Goal: Task Accomplishment & Management: Manage account settings

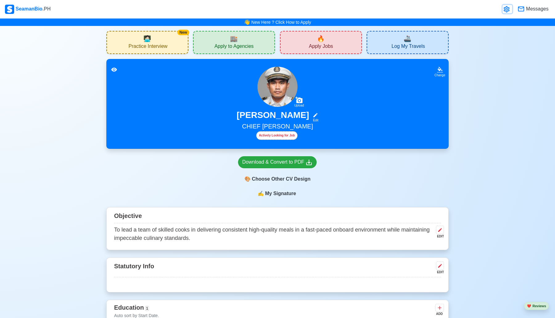
click at [506, 5] on link at bounding box center [508, 9] width 10 height 8
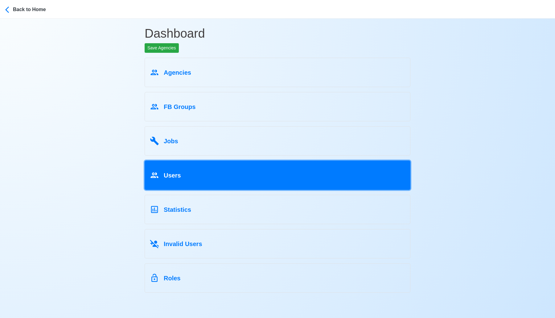
click at [281, 170] on div "Users" at bounding box center [277, 174] width 255 height 12
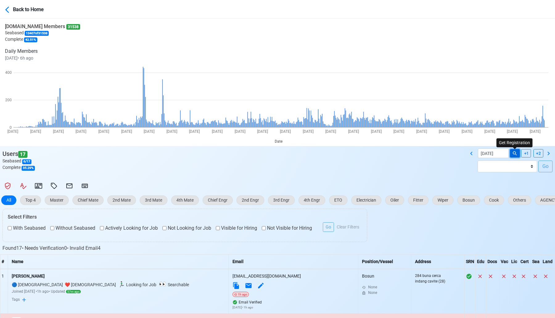
click at [514, 154] on icon at bounding box center [515, 153] width 4 height 4
click at [472, 152] on icon at bounding box center [471, 152] width 2 height 3
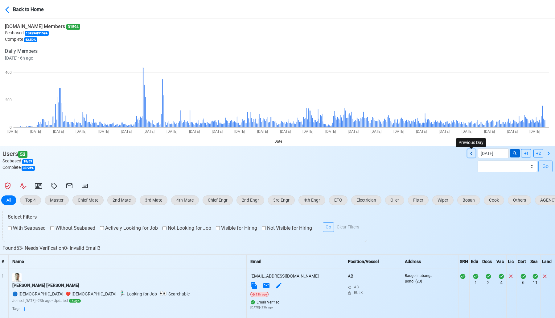
click at [474, 153] on icon at bounding box center [471, 153] width 7 height 7
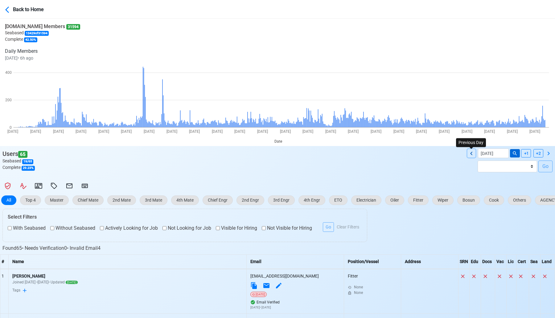
click at [474, 153] on icon at bounding box center [471, 153] width 7 height 7
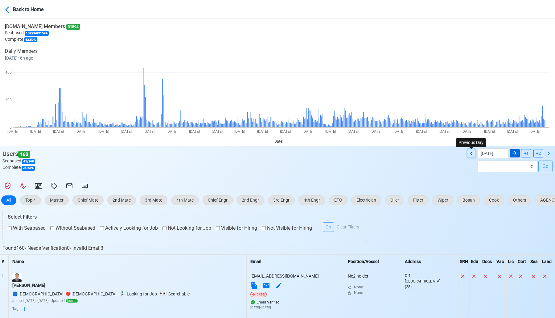
click at [474, 153] on icon at bounding box center [471, 153] width 7 height 7
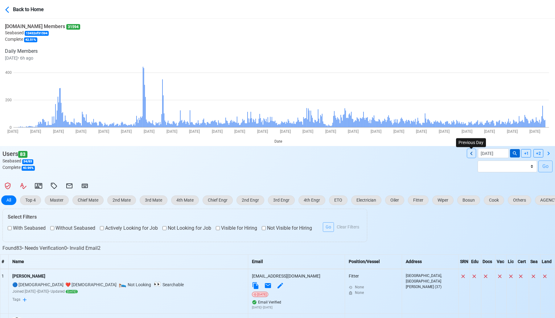
click at [474, 153] on icon at bounding box center [471, 153] width 7 height 7
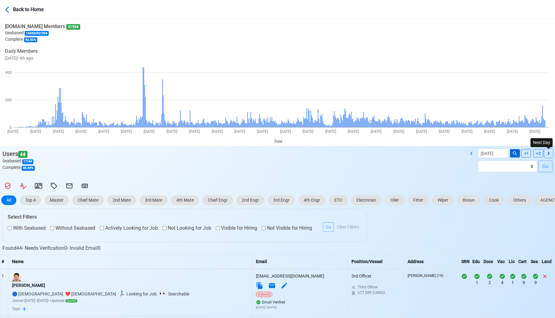
click at [550, 152] on icon at bounding box center [548, 153] width 7 height 7
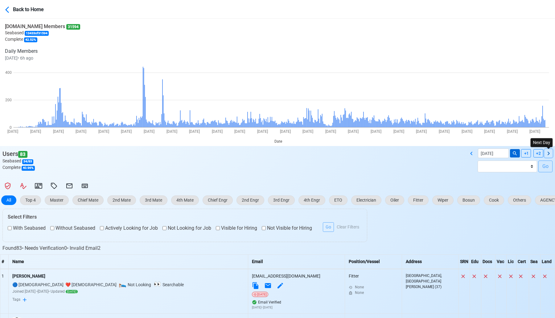
click at [550, 152] on icon at bounding box center [548, 153] width 7 height 7
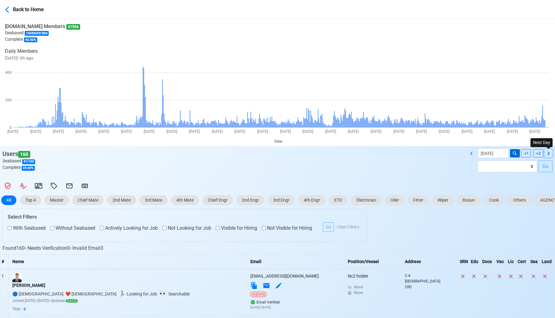
click at [550, 152] on icon at bounding box center [548, 153] width 7 height 7
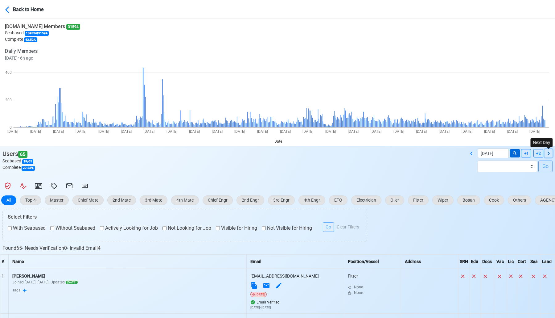
click at [550, 152] on icon at bounding box center [548, 153] width 7 height 7
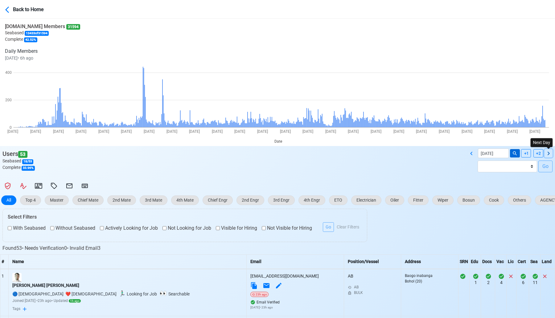
click at [550, 152] on icon at bounding box center [548, 153] width 7 height 7
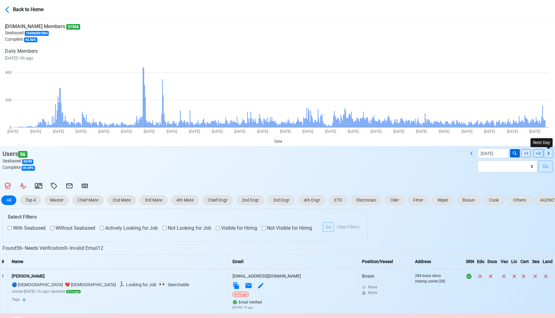
click at [550, 152] on icon at bounding box center [548, 153] width 7 height 7
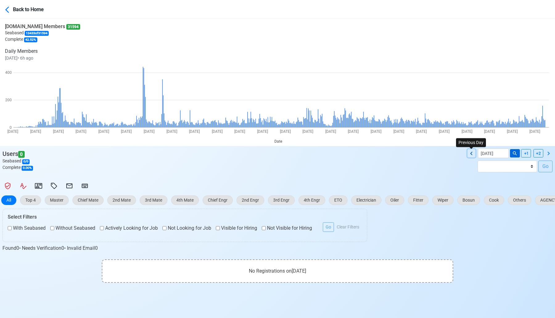
click at [471, 153] on icon at bounding box center [471, 153] width 7 height 7
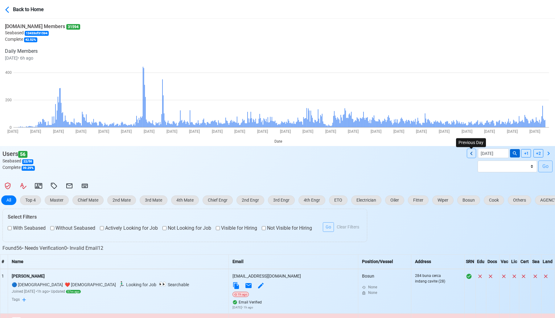
click at [471, 153] on icon at bounding box center [471, 153] width 7 height 7
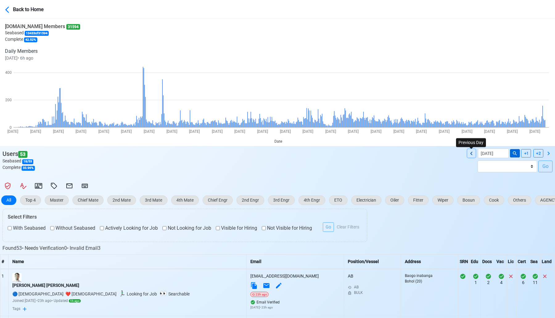
click at [471, 153] on icon at bounding box center [471, 153] width 7 height 7
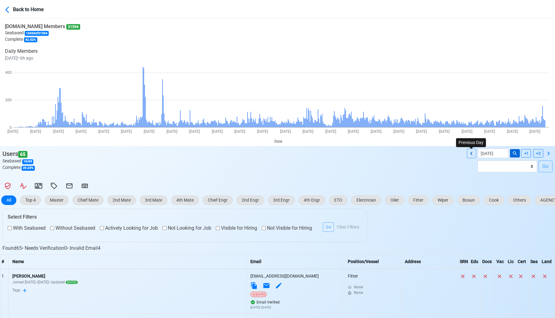
click at [471, 153] on icon at bounding box center [471, 153] width 7 height 7
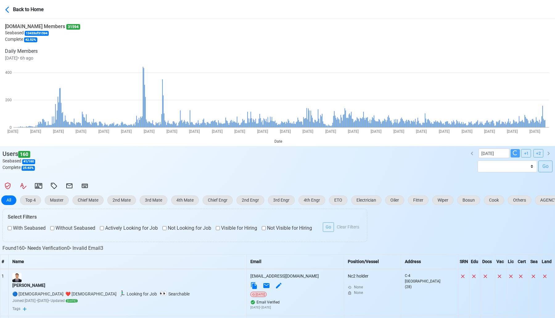
click at [471, 153] on div "[DATE]" at bounding box center [511, 153] width 87 height 10
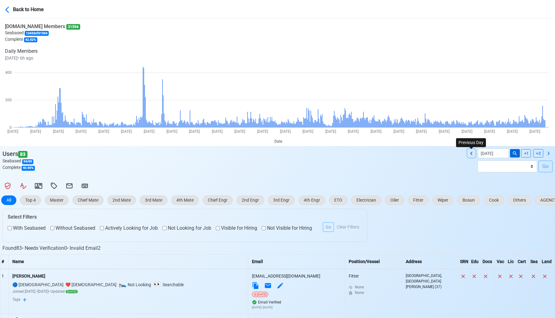
click at [471, 153] on icon at bounding box center [471, 153] width 7 height 7
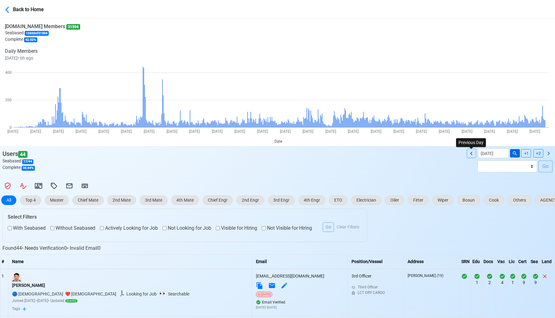
click at [471, 153] on icon at bounding box center [471, 153] width 7 height 7
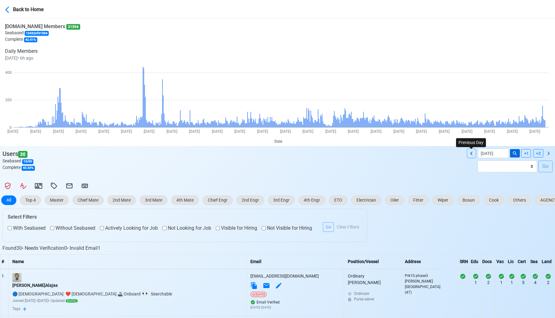
click at [471, 153] on icon at bounding box center [471, 153] width 7 height 7
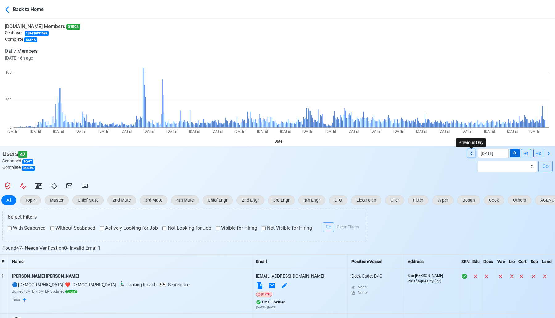
click at [471, 153] on icon at bounding box center [471, 153] width 7 height 7
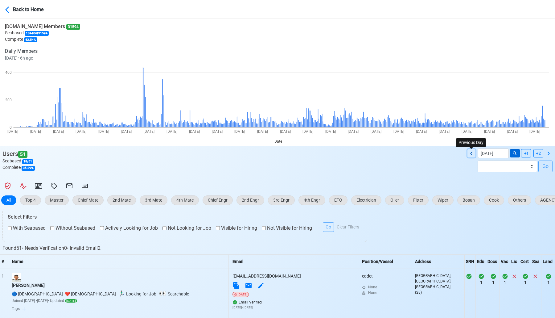
click at [471, 153] on icon at bounding box center [471, 153] width 7 height 7
type input "[DATE]"
